Goal: Entertainment & Leisure: Consume media (video, audio)

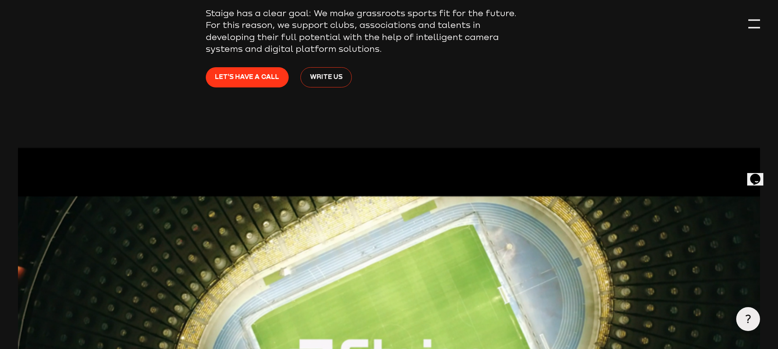
scroll to position [520, 0]
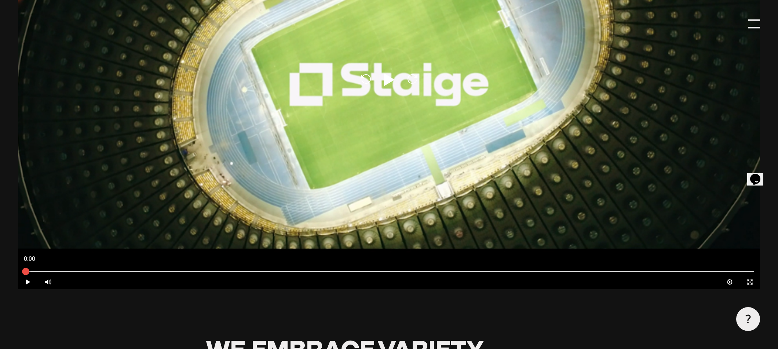
click at [383, 83] on icon "Play" at bounding box center [389, 80] width 18 height 18
type input "0.8"
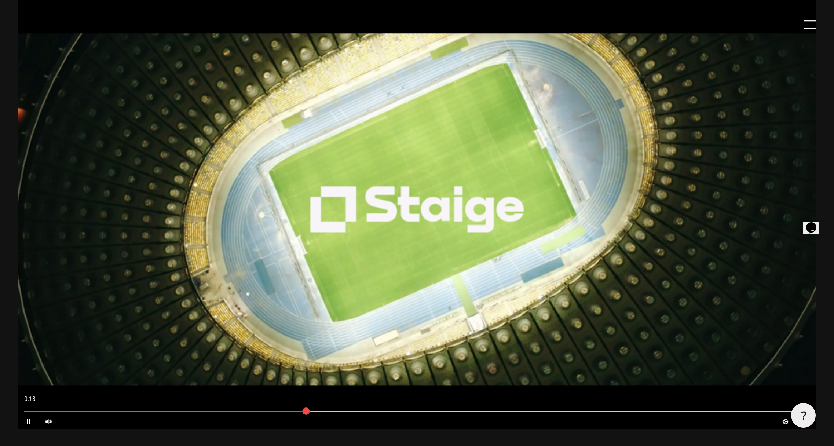
scroll to position [415, 0]
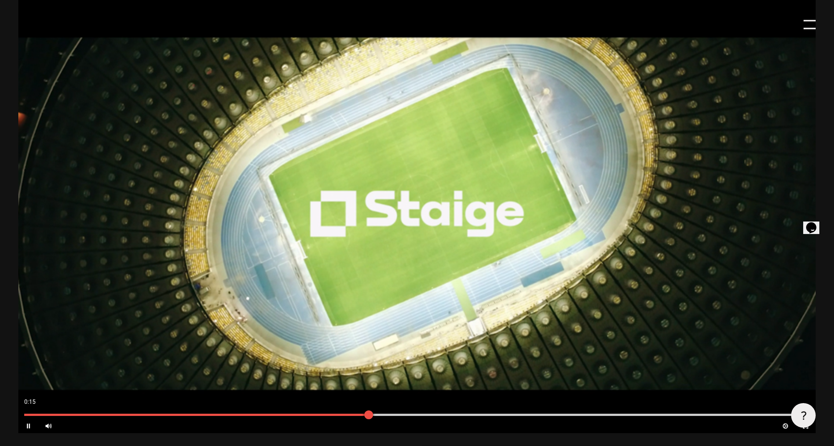
click at [448, 348] on div at bounding box center [417, 415] width 786 height 2
click at [502, 348] on div at bounding box center [417, 415] width 786 height 2
click at [568, 348] on div at bounding box center [417, 415] width 798 height 8
click at [670, 348] on div at bounding box center [417, 415] width 786 height 2
click at [704, 348] on div at bounding box center [417, 415] width 786 height 2
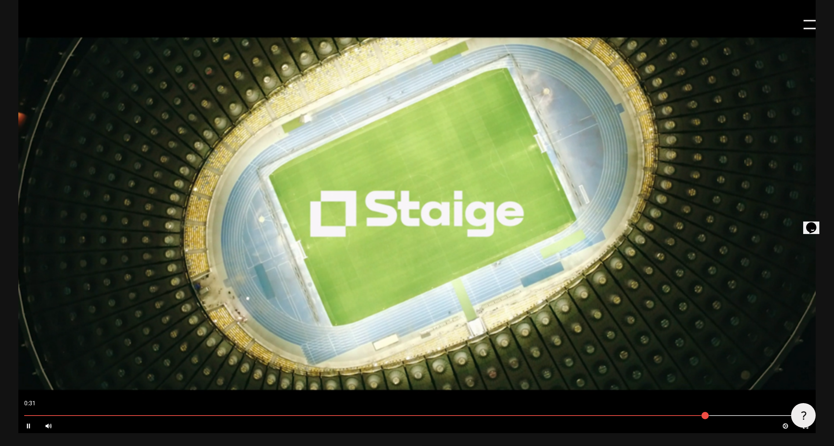
click at [767, 348] on div at bounding box center [616, 403] width 399 height 18
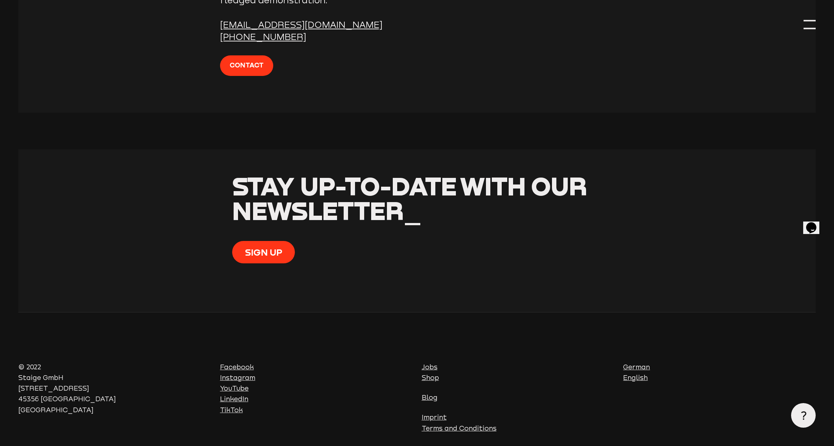
scroll to position [3043, 0]
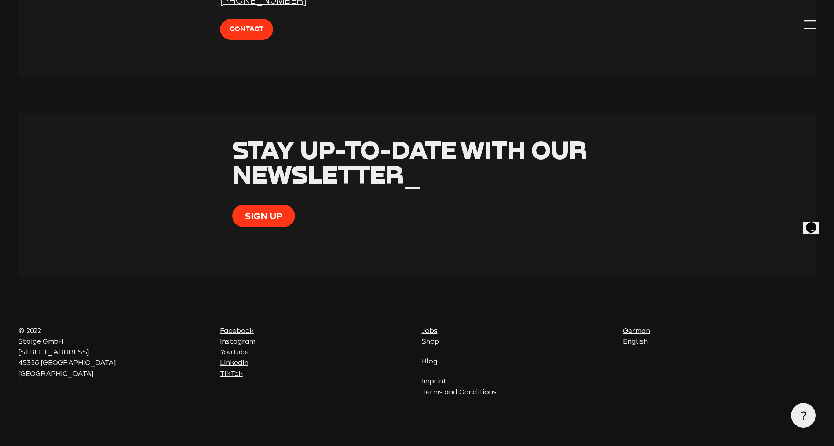
click at [240, 339] on link "Instagram" at bounding box center [237, 342] width 35 height 8
